Goal: Information Seeking & Learning: Learn about a topic

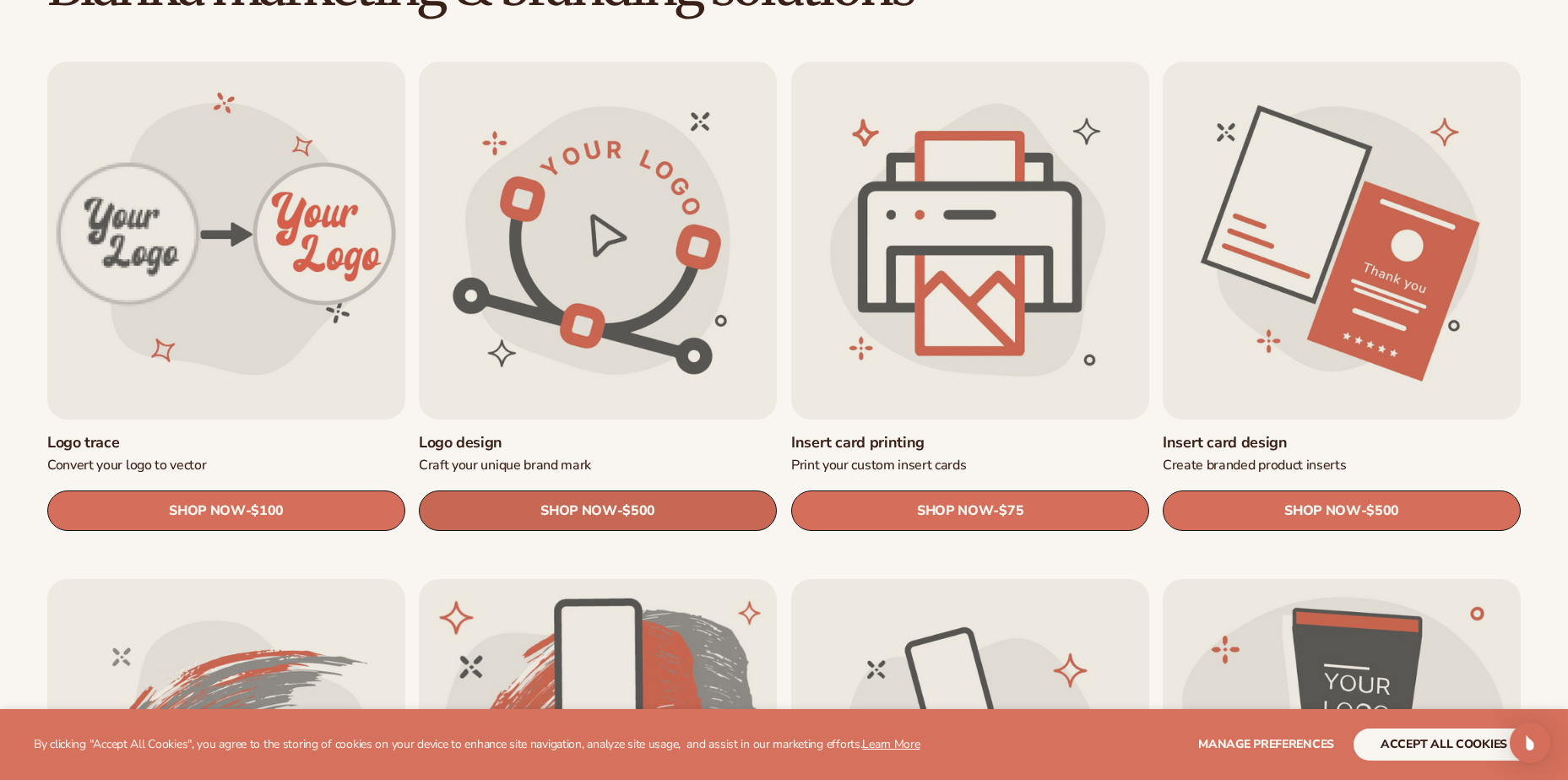
scroll to position [591, 0]
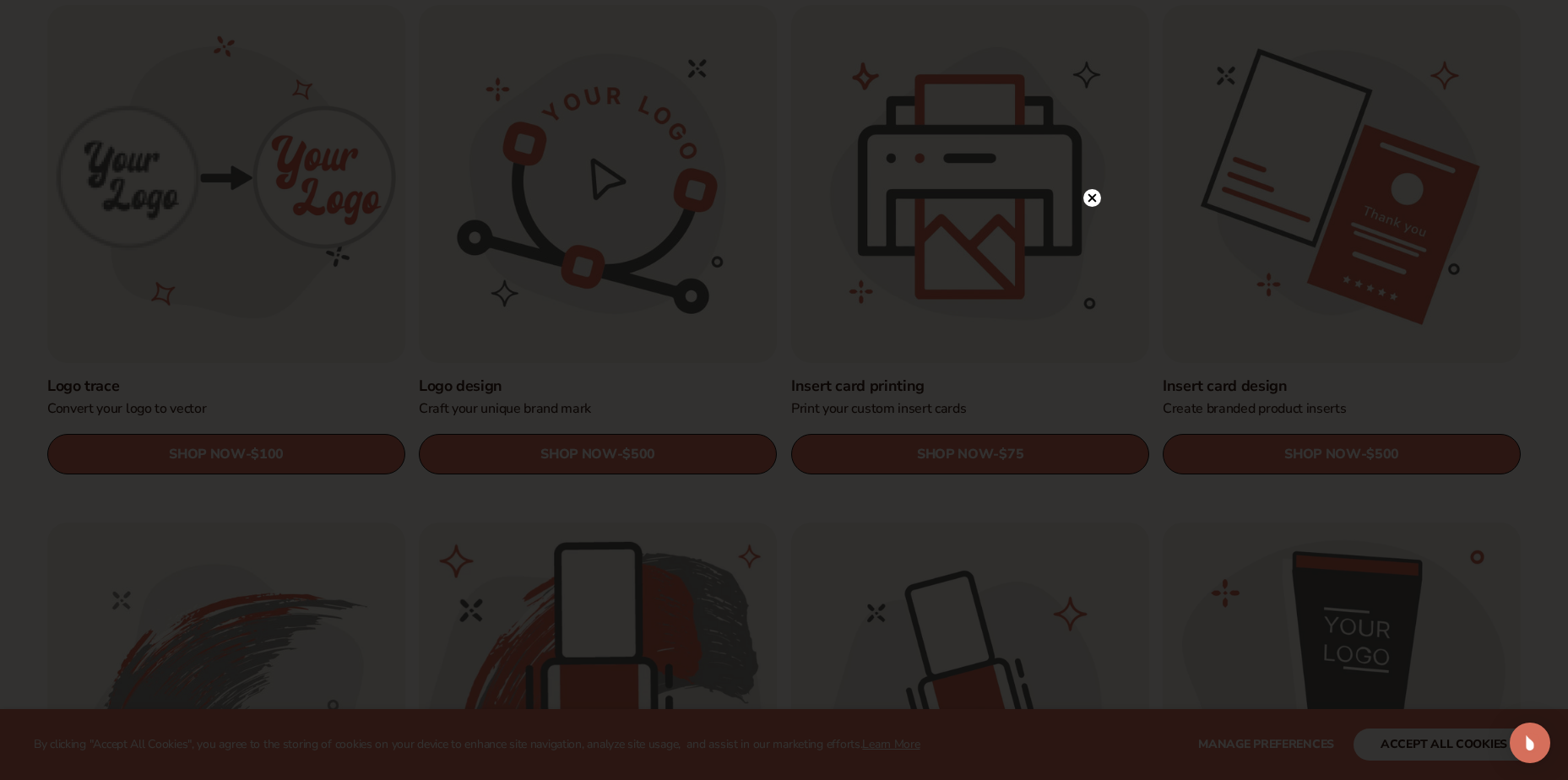
click at [1094, 196] on icon at bounding box center [1092, 198] width 9 height 9
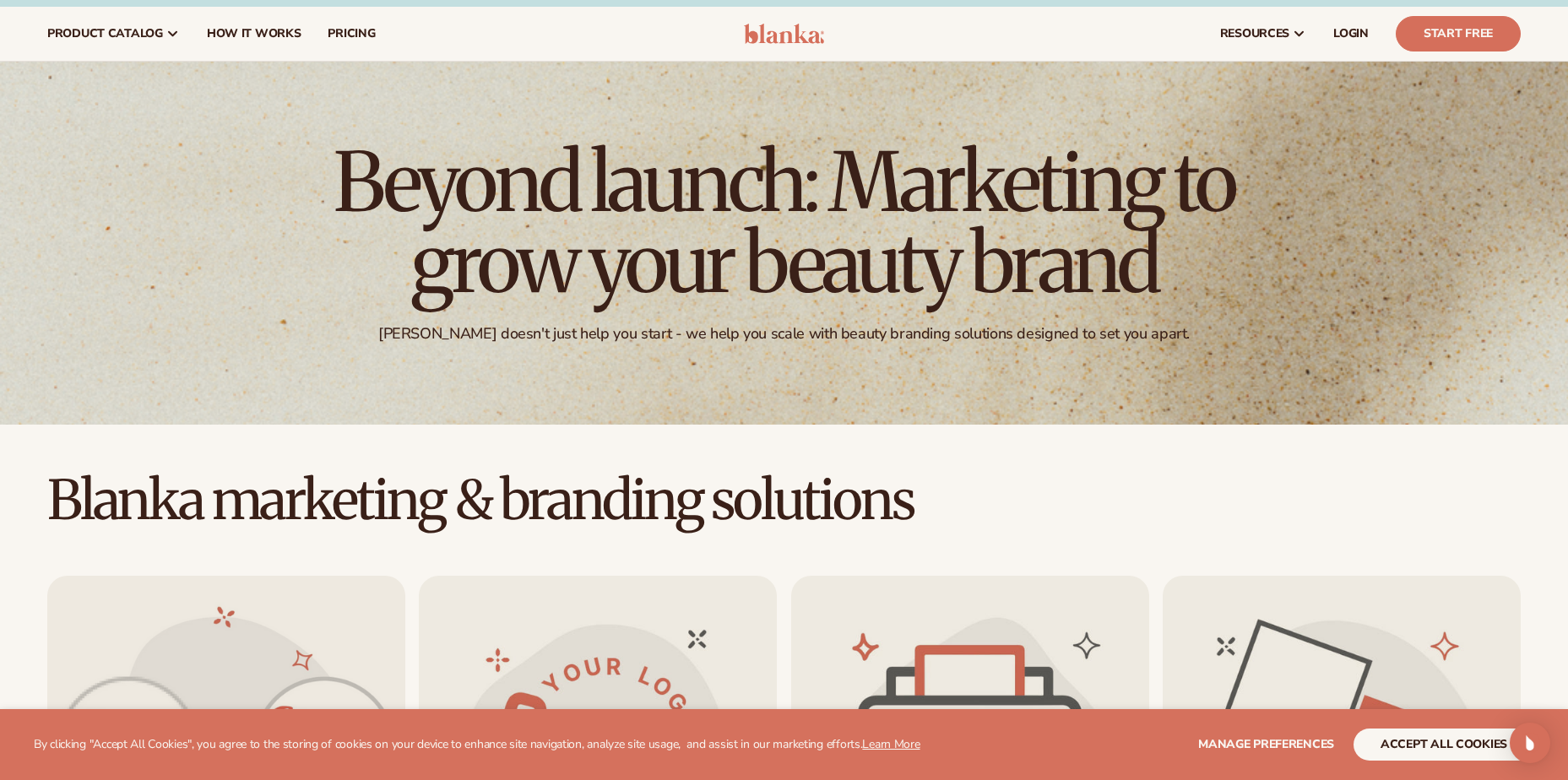
scroll to position [0, 0]
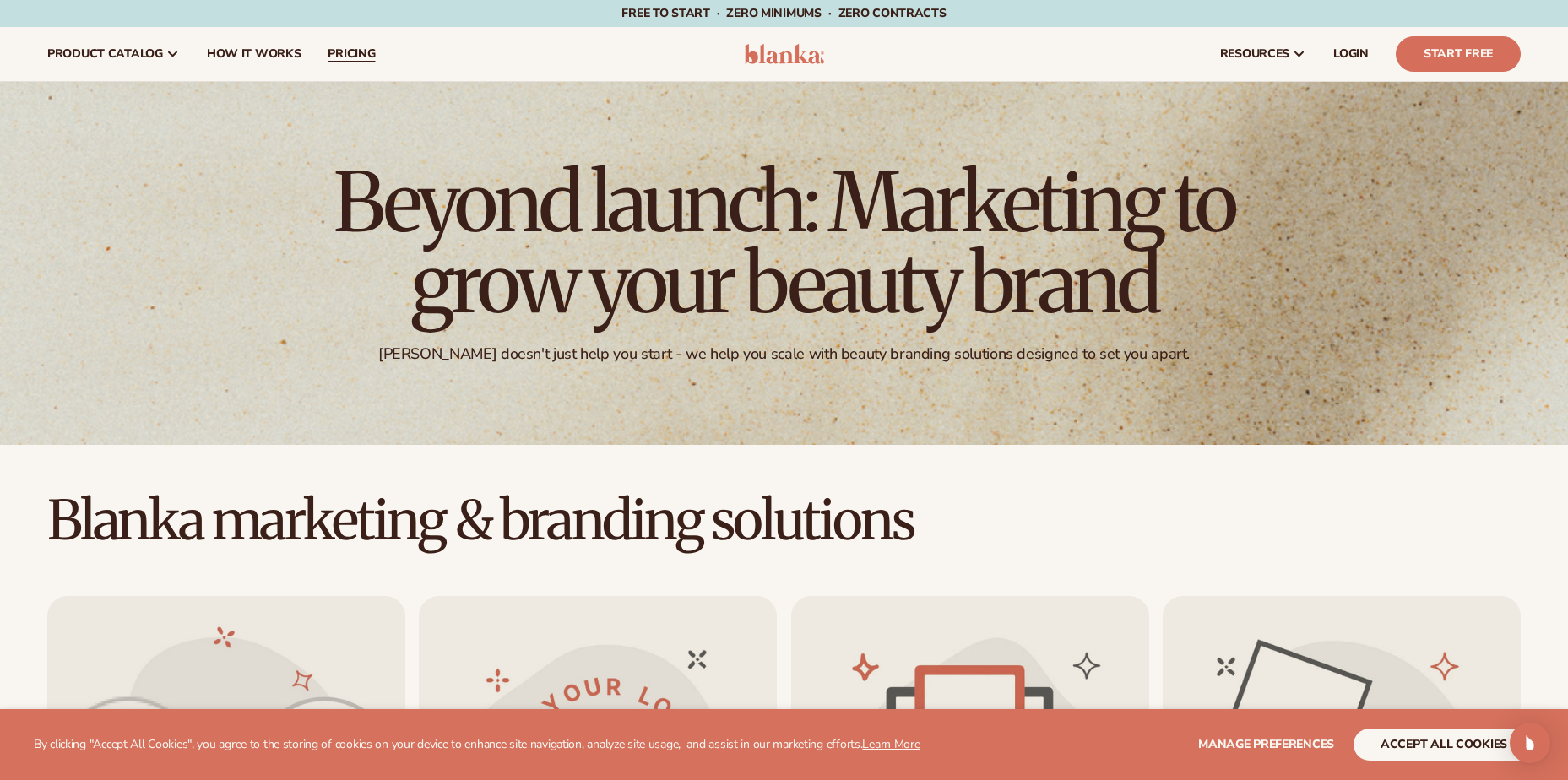
click at [351, 52] on span "pricing" at bounding box center [351, 54] width 47 height 14
